Goal: Task Accomplishment & Management: Complete application form

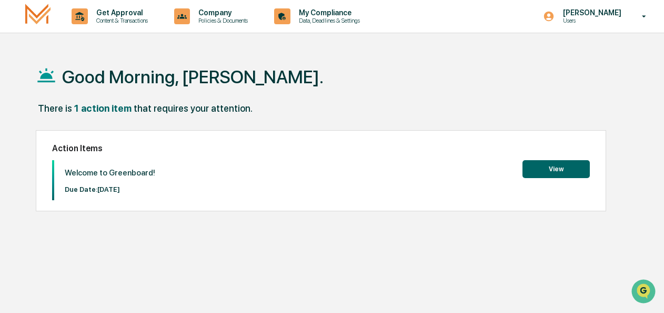
click at [536, 166] on button "View" at bounding box center [556, 169] width 67 height 18
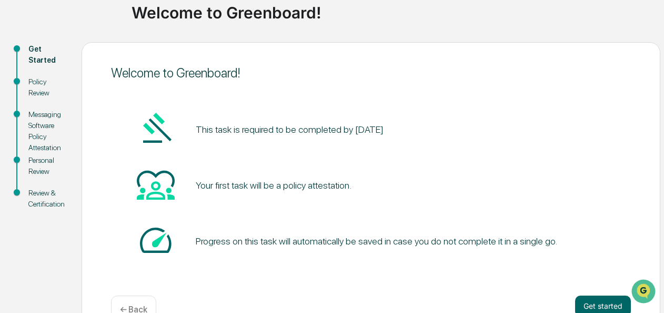
scroll to position [105, 0]
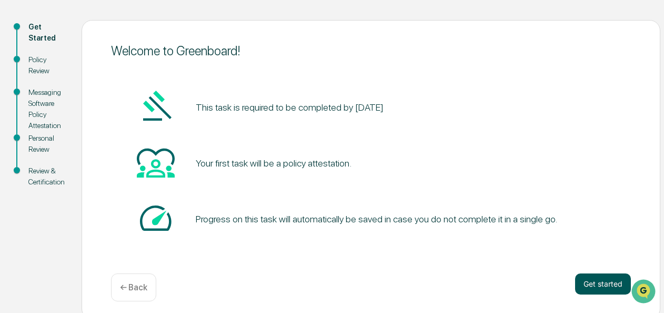
click at [591, 281] on button "Get started" at bounding box center [603, 283] width 56 height 21
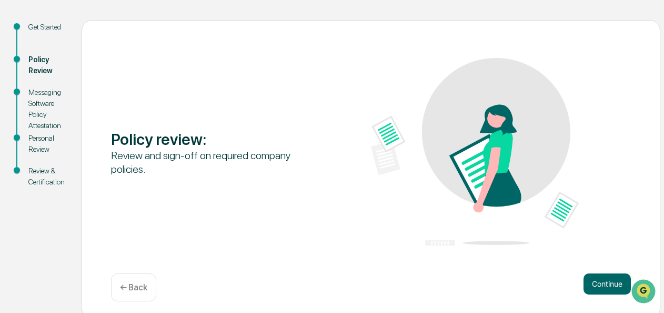
click at [591, 281] on button "Continue" at bounding box center [607, 283] width 47 height 21
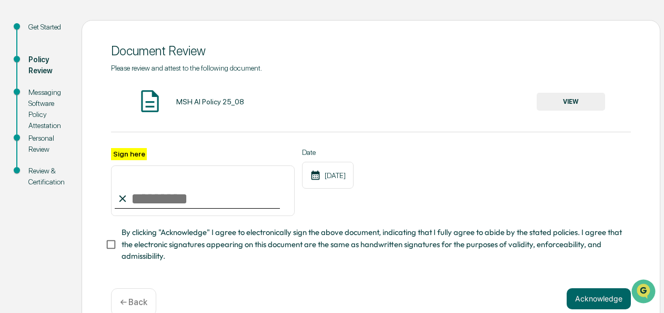
click at [565, 97] on button "VIEW" at bounding box center [571, 102] width 68 height 18
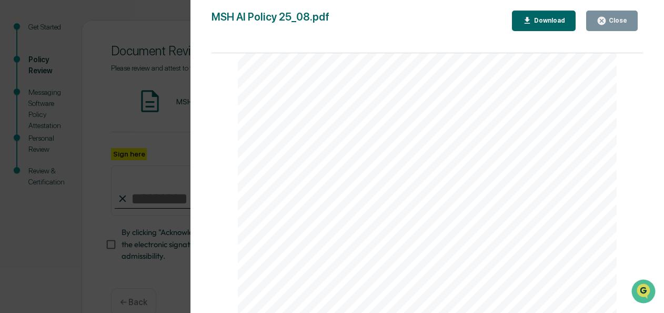
scroll to position [1307, 0]
click at [325, 234] on div "AI Policy Generative Artificial Intelligence [PERSON_NAME] & Co., Member FINRA/…" at bounding box center [427, 67] width 379 height 491
click at [602, 16] on icon "button" at bounding box center [602, 21] width 10 height 10
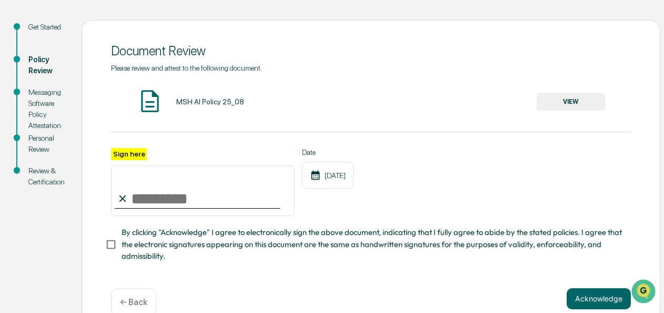
click at [143, 202] on input "Sign here" at bounding box center [203, 190] width 184 height 51
type input "**********"
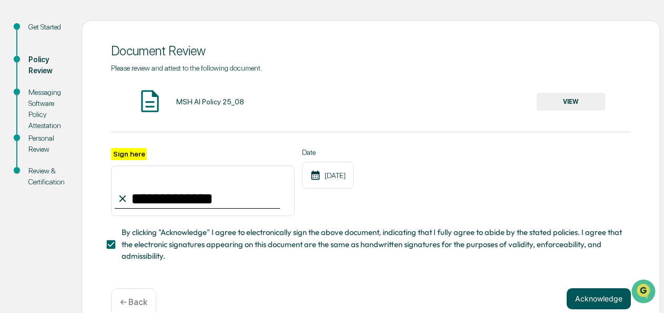
click at [585, 308] on button "Acknowledge" at bounding box center [599, 298] width 64 height 21
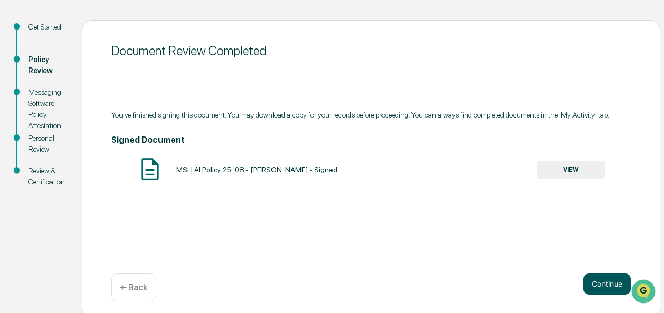
click at [589, 285] on button "Continue" at bounding box center [607, 283] width 47 height 21
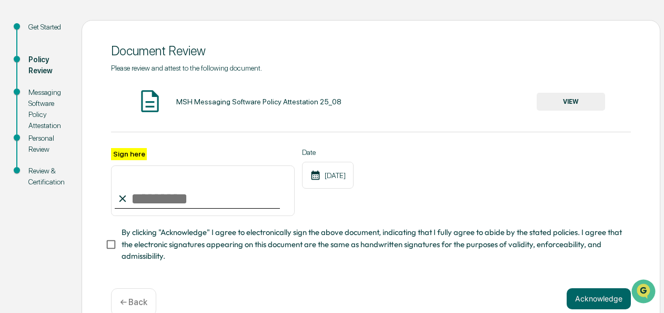
click at [155, 204] on input "Sign here" at bounding box center [203, 190] width 184 height 51
type input "*********"
click at [579, 296] on button "Acknowledge" at bounding box center [599, 298] width 64 height 21
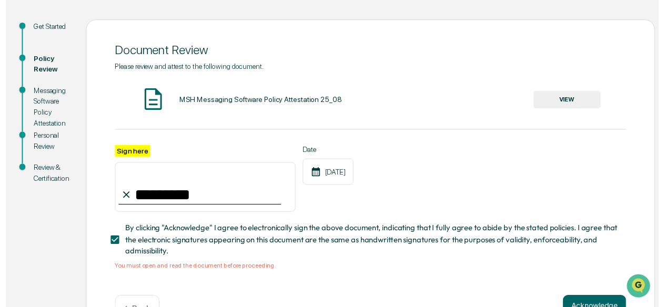
scroll to position [143, 0]
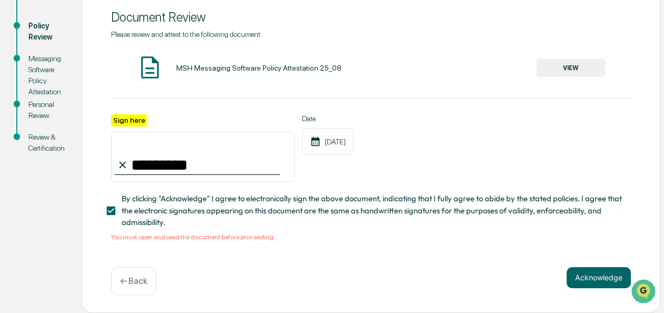
click at [566, 59] on button "VIEW" at bounding box center [571, 68] width 68 height 18
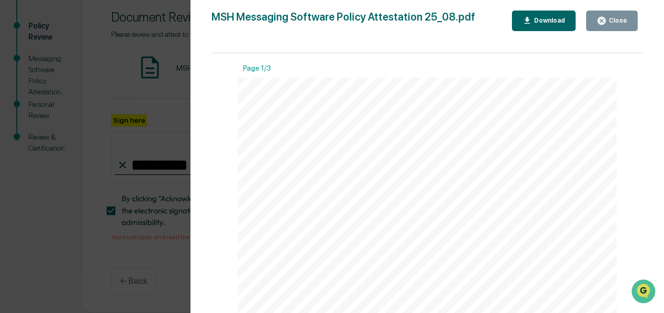
click at [605, 16] on icon "button" at bounding box center [602, 21] width 10 height 10
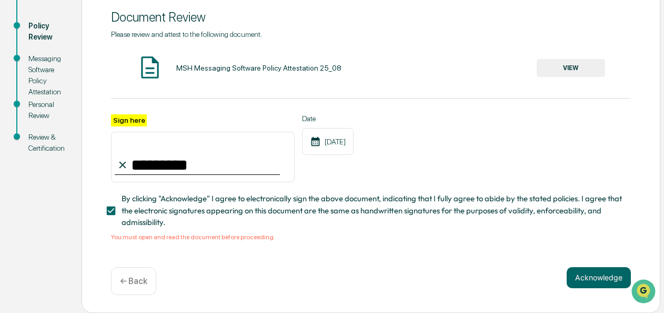
click at [182, 166] on input "*********" at bounding box center [203, 157] width 184 height 51
click at [585, 276] on button "Acknowledge" at bounding box center [599, 277] width 64 height 21
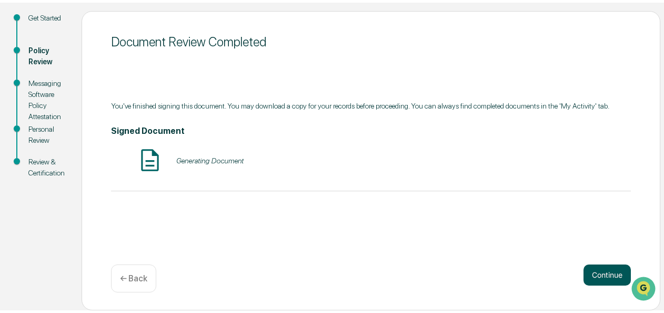
scroll to position [112, 0]
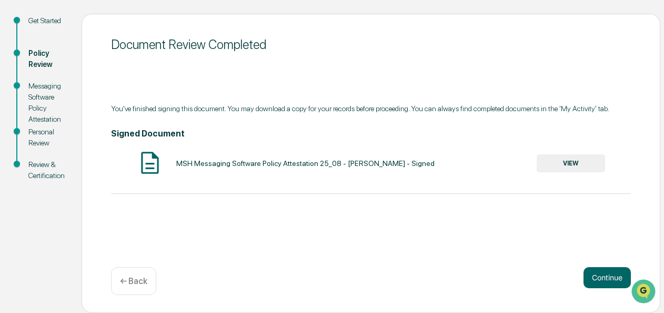
click at [566, 162] on button "VIEW" at bounding box center [571, 163] width 68 height 18
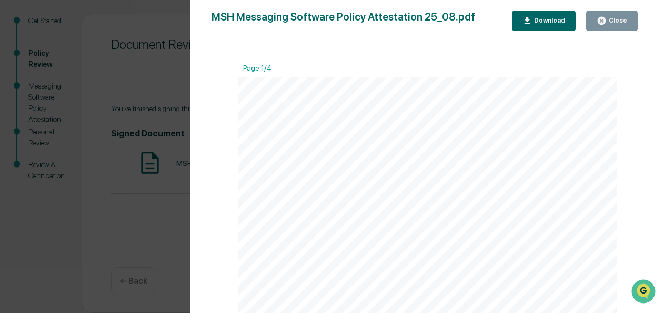
click at [618, 18] on div "Close" at bounding box center [617, 20] width 21 height 7
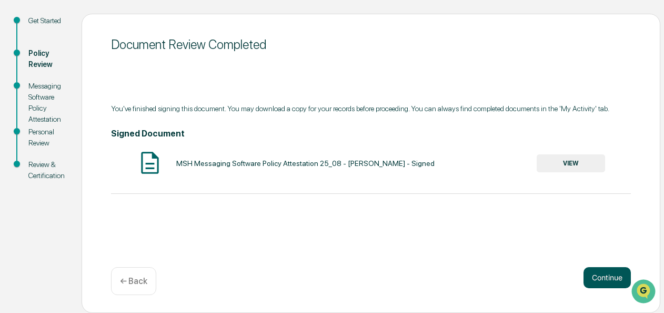
click at [603, 277] on button "Continue" at bounding box center [607, 277] width 47 height 21
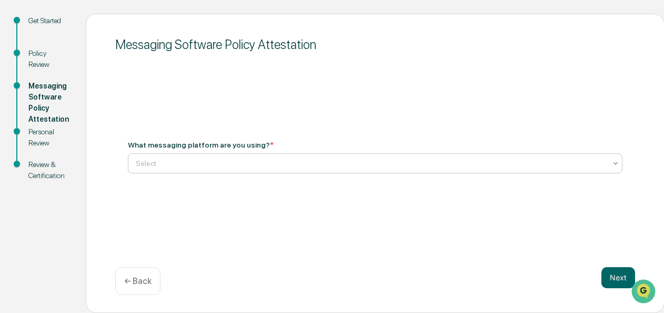
click at [162, 157] on div "Select" at bounding box center [371, 163] width 481 height 15
click at [137, 283] on p "← Back" at bounding box center [137, 281] width 27 height 10
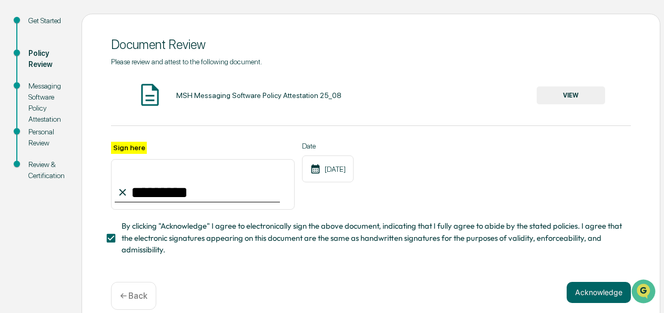
click at [573, 104] on button "VIEW" at bounding box center [571, 95] width 68 height 18
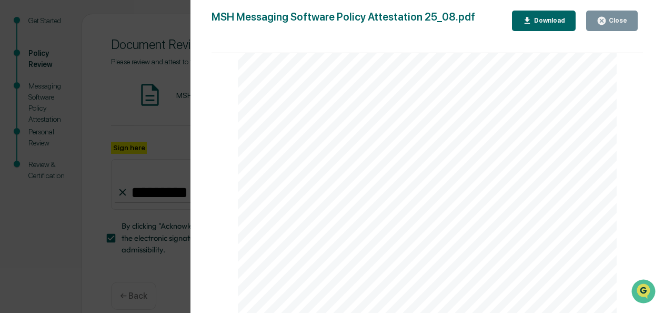
scroll to position [1307, 0]
click at [614, 17] on div "Close" at bounding box center [617, 20] width 21 height 7
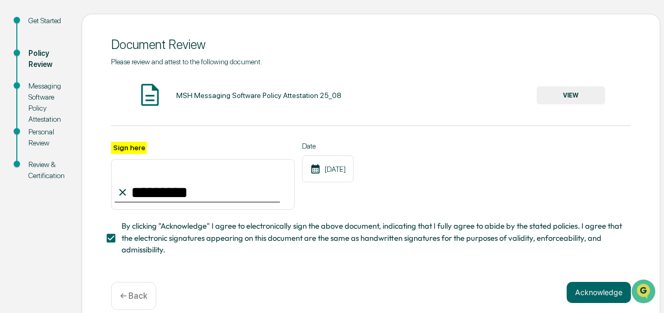
click at [210, 201] on input "*********" at bounding box center [203, 184] width 184 height 51
type input "**********"
click at [611, 296] on button "Acknowledge" at bounding box center [599, 292] width 64 height 21
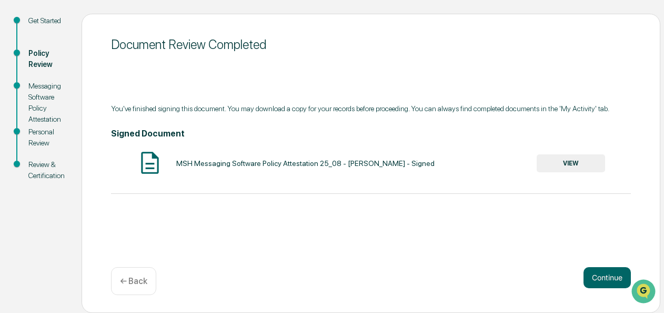
click at [580, 168] on button "VIEW" at bounding box center [571, 163] width 68 height 18
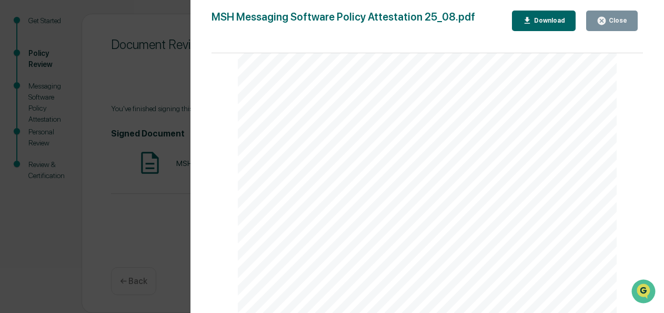
scroll to position [1263, 0]
click at [606, 18] on icon "button" at bounding box center [602, 21] width 8 height 8
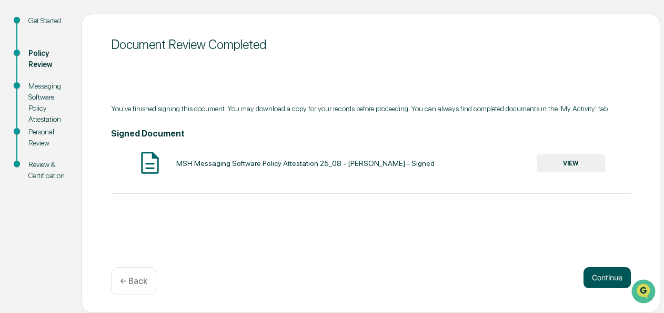
click at [605, 271] on button "Continue" at bounding box center [607, 277] width 47 height 21
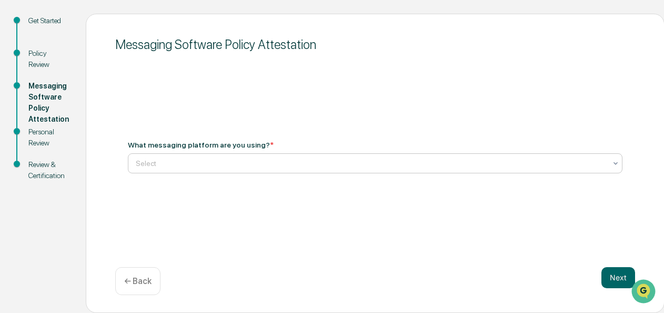
click at [202, 169] on div "Select" at bounding box center [371, 163] width 481 height 15
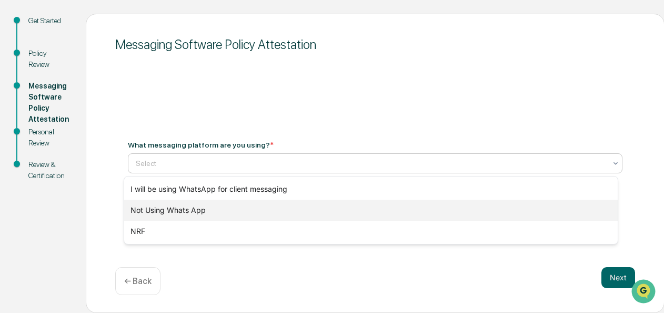
click at [190, 213] on div "Not Using Whats App" at bounding box center [371, 210] width 494 height 21
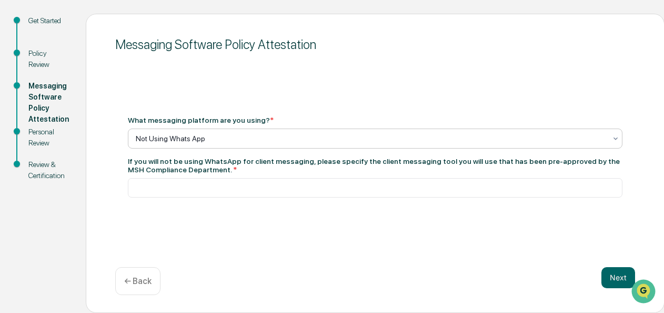
click at [186, 135] on div at bounding box center [371, 138] width 471 height 11
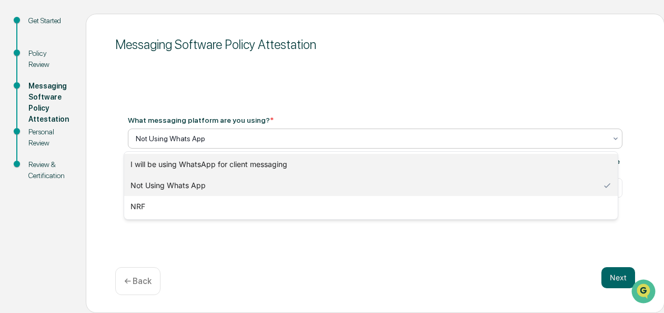
click at [180, 170] on div "I will be using WhatsApp for client messaging" at bounding box center [371, 164] width 494 height 21
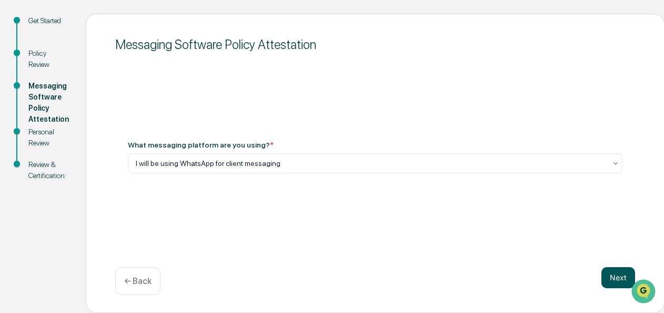
click at [615, 275] on button "Next" at bounding box center [619, 277] width 34 height 21
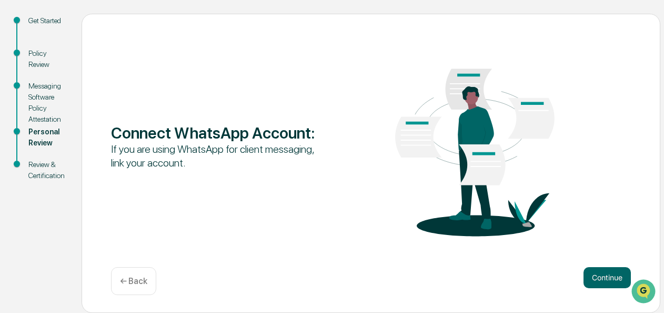
click at [129, 275] on div "← Back" at bounding box center [133, 281] width 45 height 28
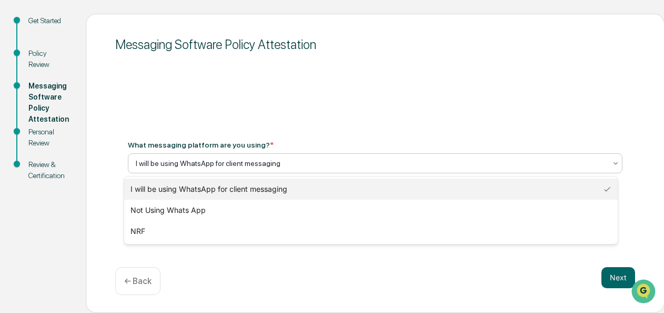
click at [162, 163] on div at bounding box center [371, 163] width 471 height 11
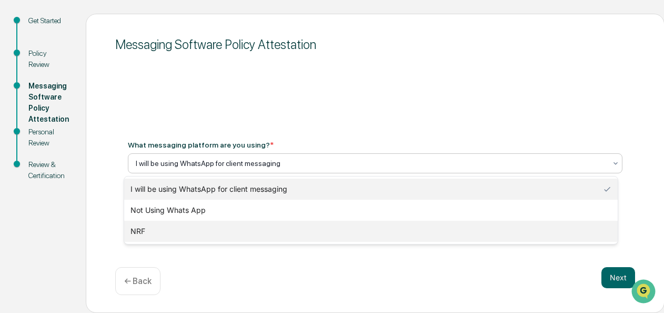
click at [138, 230] on div "NRF" at bounding box center [371, 231] width 494 height 21
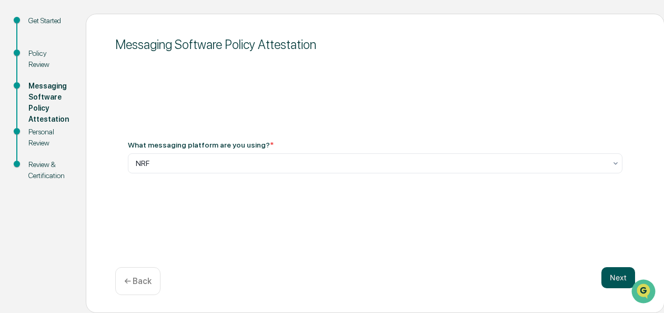
click at [602, 280] on button "Next" at bounding box center [619, 277] width 34 height 21
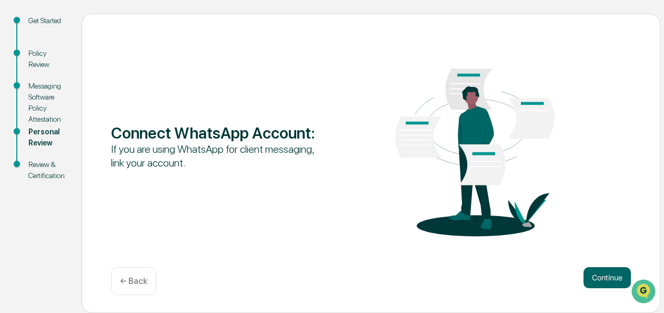
click at [116, 286] on div "← Back" at bounding box center [133, 281] width 45 height 28
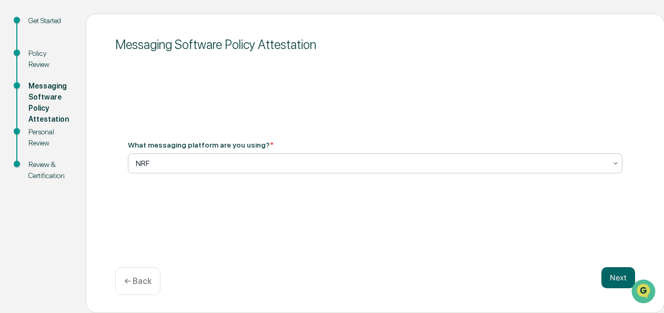
click at [172, 158] on div at bounding box center [371, 163] width 471 height 11
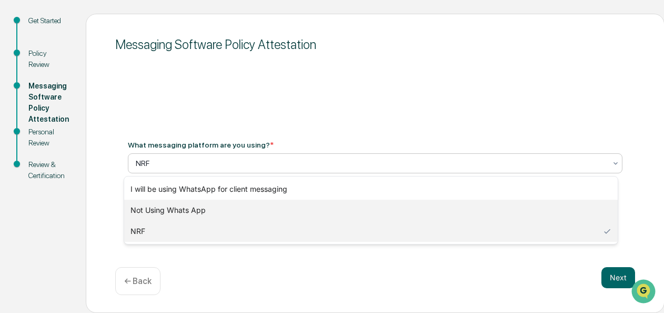
click at [172, 205] on div "Not Using Whats App" at bounding box center [371, 210] width 494 height 21
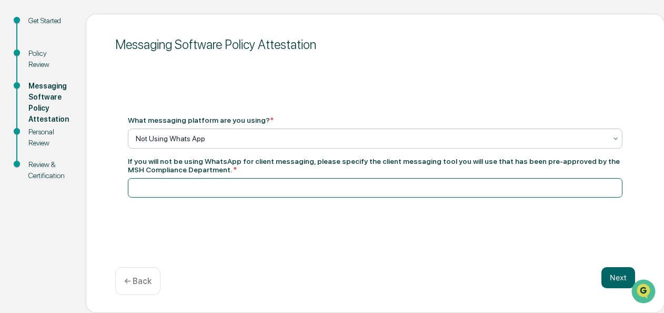
click at [177, 191] on input at bounding box center [375, 187] width 495 height 19
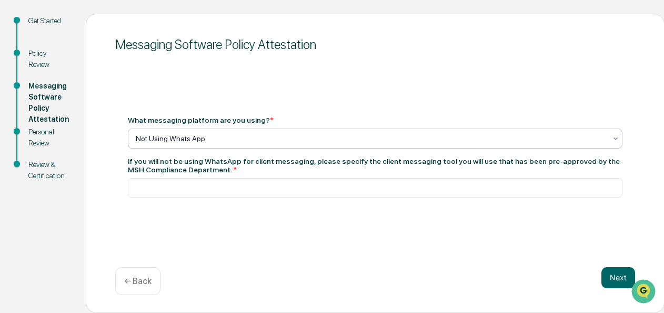
click at [190, 140] on div at bounding box center [371, 138] width 471 height 11
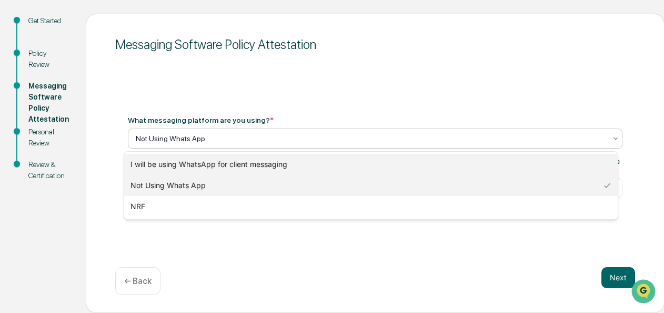
click at [186, 165] on div "I will be using WhatsApp for client messaging" at bounding box center [371, 164] width 494 height 21
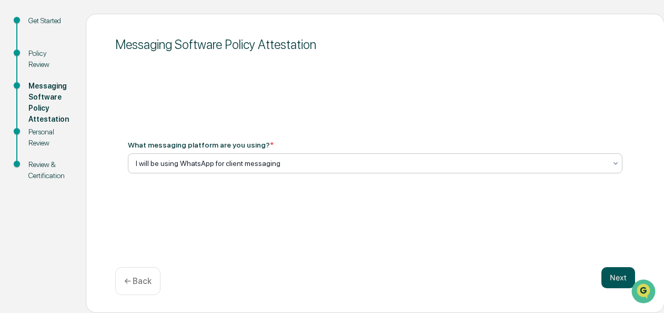
click at [614, 275] on button "Next" at bounding box center [619, 277] width 34 height 21
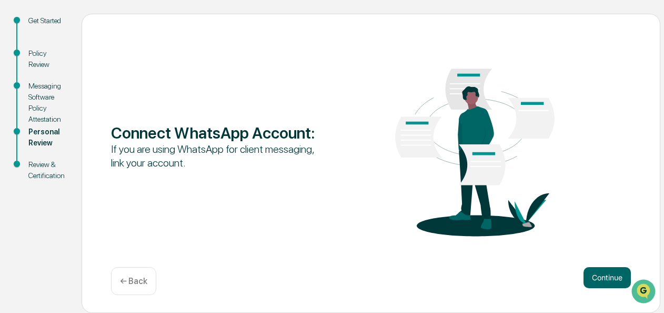
click at [614, 275] on button "Continue" at bounding box center [607, 277] width 47 height 21
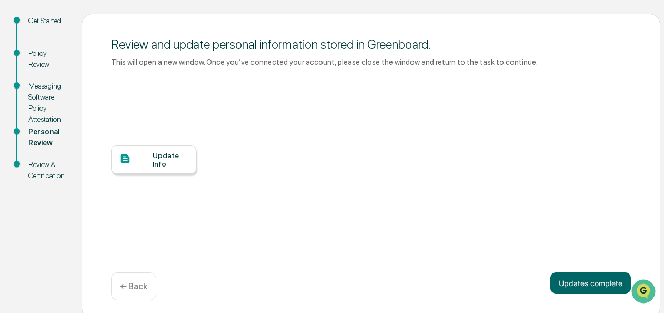
click at [168, 165] on div "Update Info" at bounding box center [170, 159] width 35 height 17
click at [586, 281] on button "Updates complete" at bounding box center [591, 282] width 81 height 21
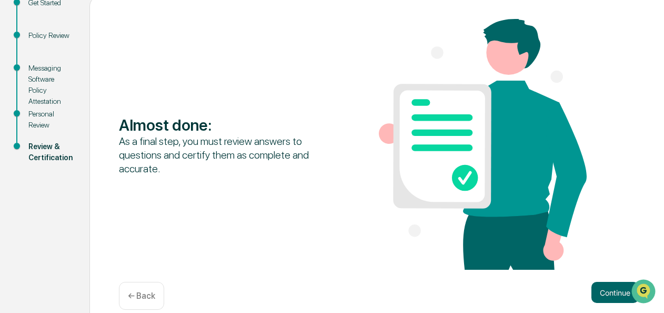
scroll to position [145, 0]
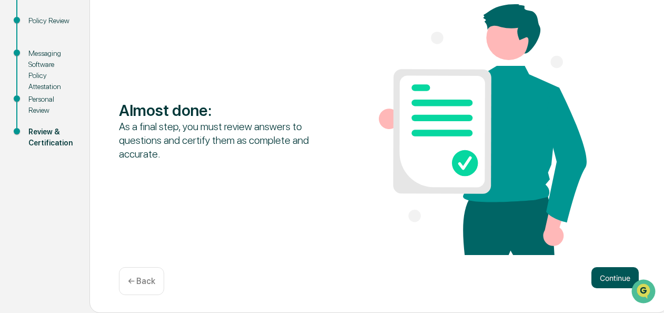
click at [610, 276] on button "Continue" at bounding box center [615, 277] width 47 height 21
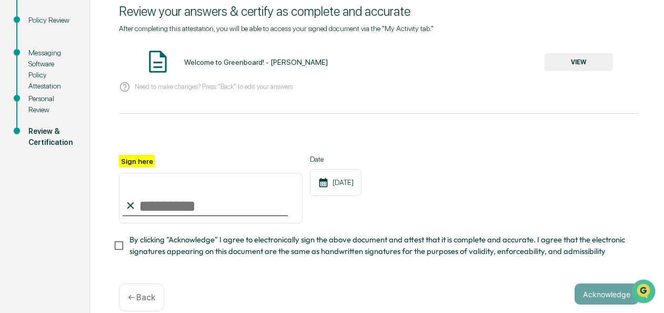
click at [554, 61] on button "VIEW" at bounding box center [579, 62] width 68 height 18
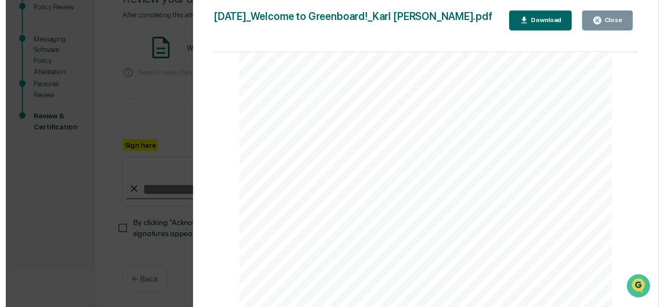
scroll to position [165, 0]
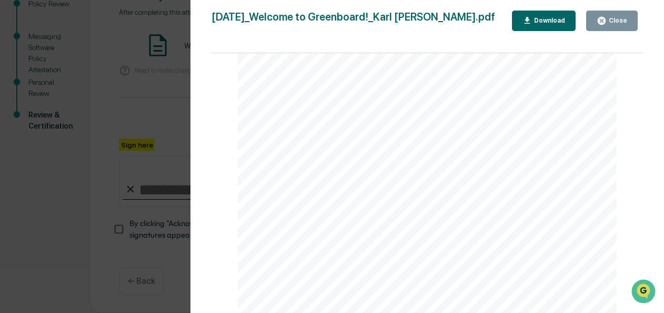
click at [603, 26] on button "Close" at bounding box center [612, 21] width 52 height 21
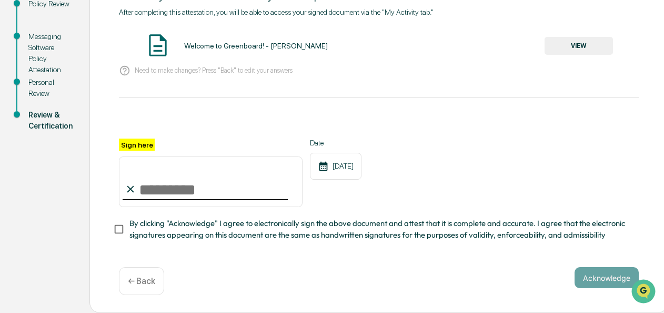
click at [165, 186] on input "Sign here" at bounding box center [211, 181] width 184 height 51
type input "**********"
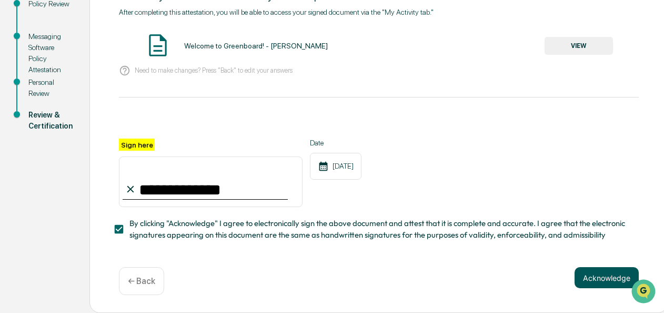
click at [588, 275] on button "Acknowledge" at bounding box center [607, 277] width 64 height 21
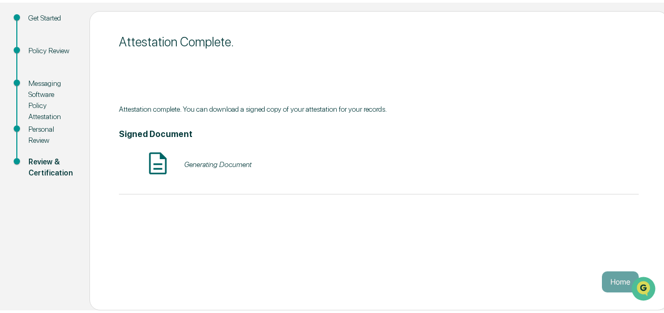
scroll to position [112, 0]
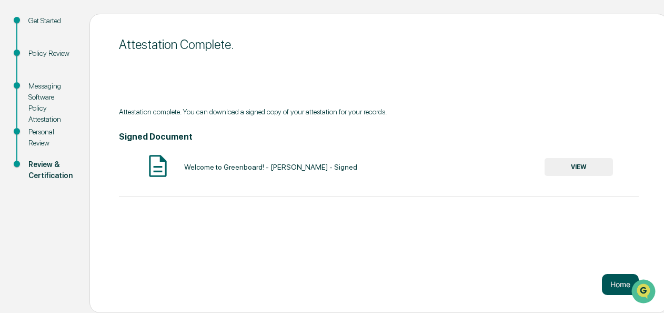
click at [612, 291] on button "Home" at bounding box center [620, 284] width 37 height 21
